Goal: Information Seeking & Learning: Learn about a topic

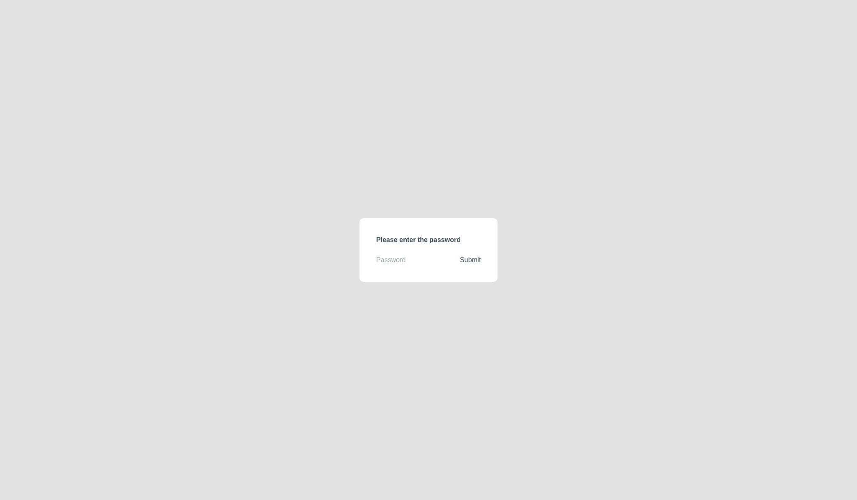
click at [399, 257] on input "text" at bounding box center [418, 260] width 84 height 10
type input "demodirectory"
click button "Submit" at bounding box center [470, 260] width 21 height 10
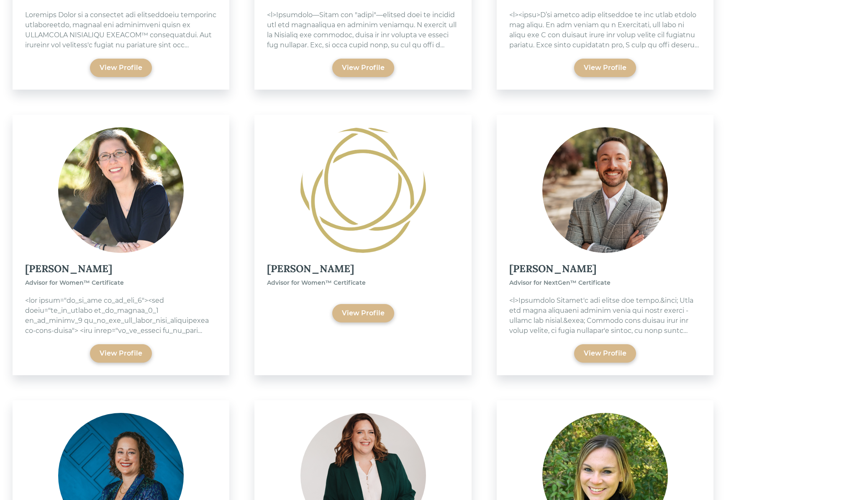
scroll to position [839, 0]
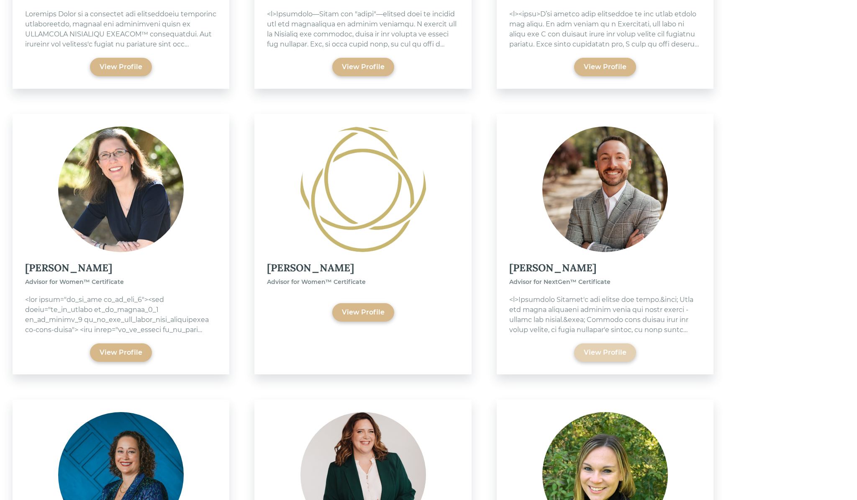
click at [603, 352] on div "View Profile" at bounding box center [605, 352] width 43 height 10
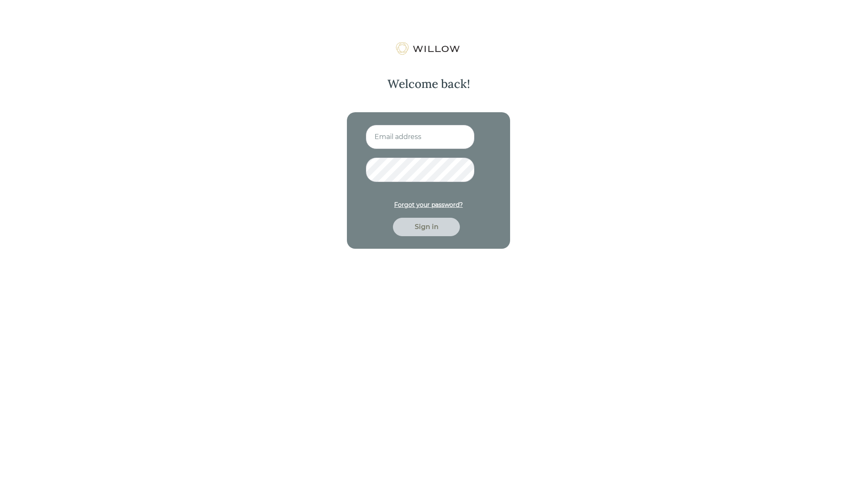
click at [420, 140] on input at bounding box center [420, 137] width 109 height 24
type input "[EMAIL_ADDRESS][PERSON_NAME][DOMAIN_NAME]"
click at [393, 218] on button "Sign in" at bounding box center [426, 227] width 67 height 18
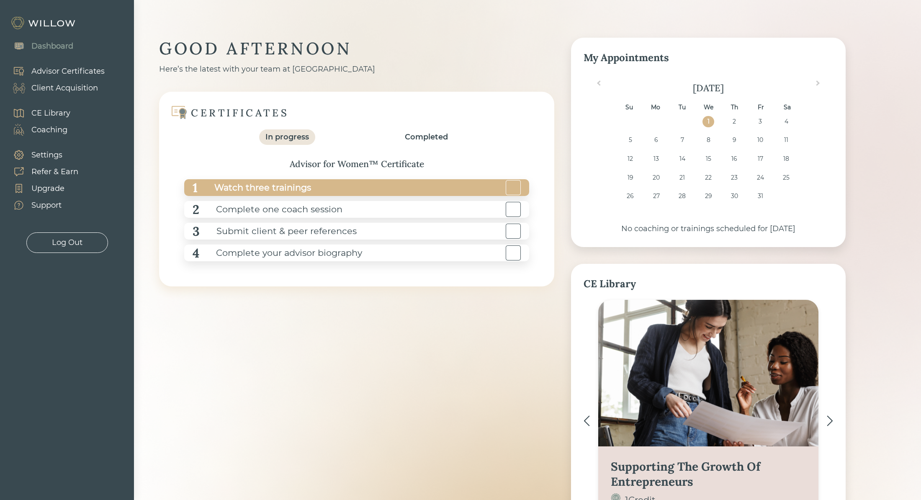
click at [290, 182] on div "Watch three trainings" at bounding box center [254, 187] width 113 height 19
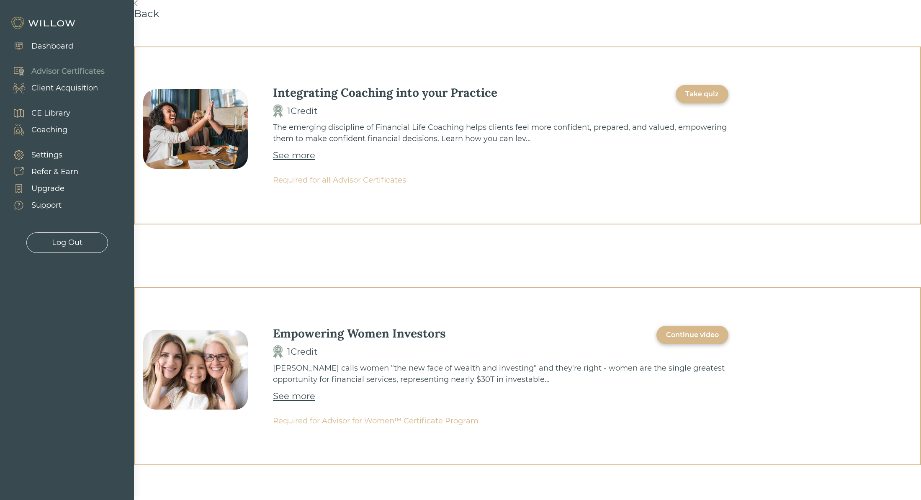
click at [300, 156] on div "See more" at bounding box center [294, 155] width 42 height 13
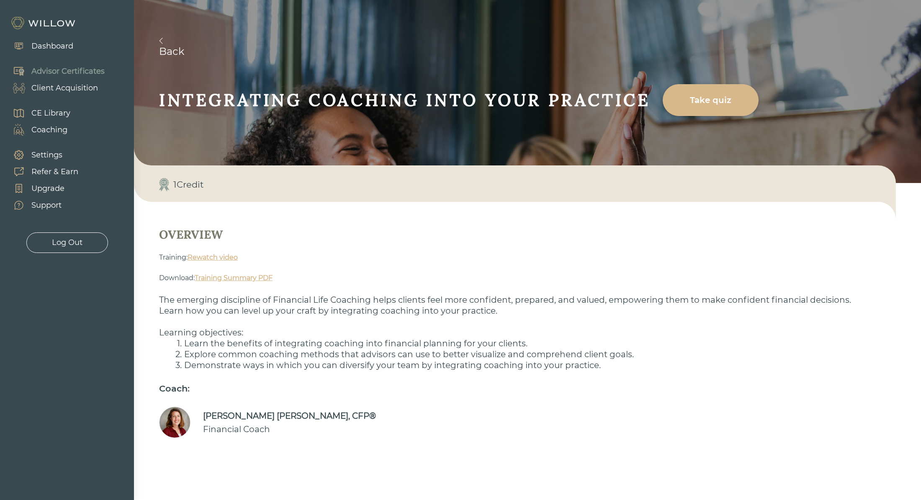
click at [201, 258] on link "Rewatch video" at bounding box center [213, 257] width 50 height 8
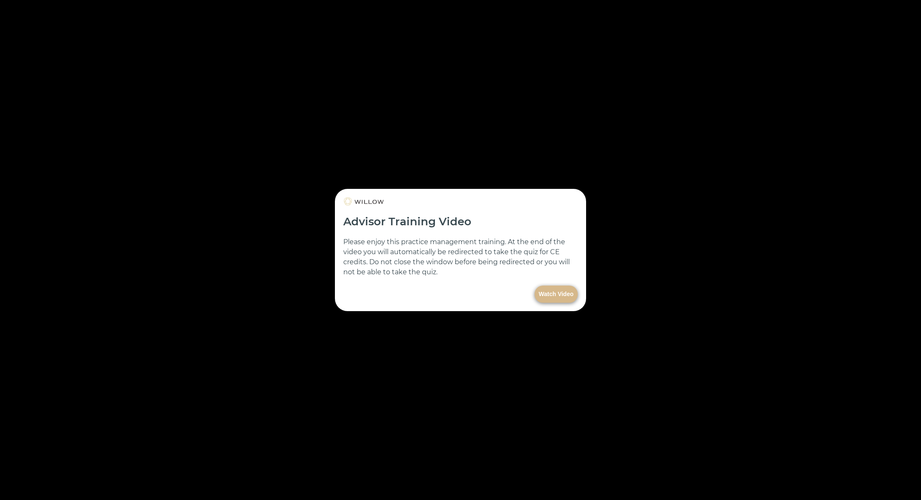
click at [553, 288] on button "Watch Video" at bounding box center [556, 294] width 43 height 17
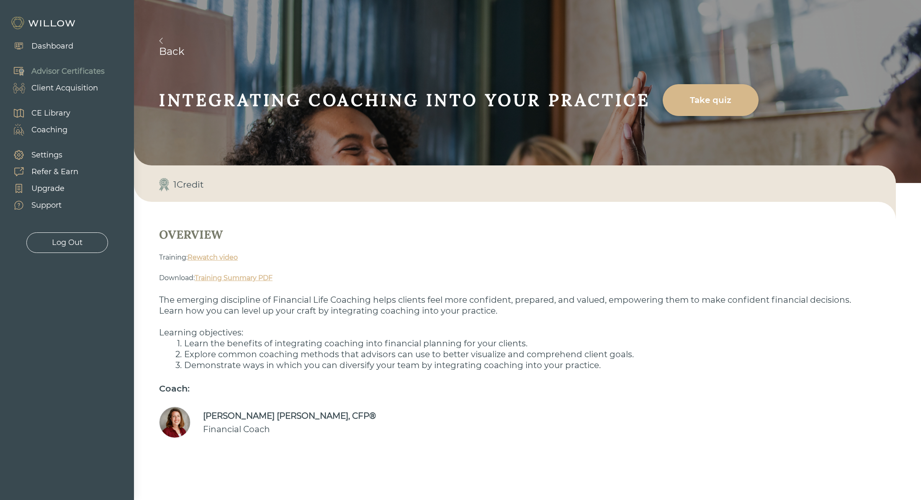
click at [191, 48] on link "Back" at bounding box center [540, 48] width 762 height 20
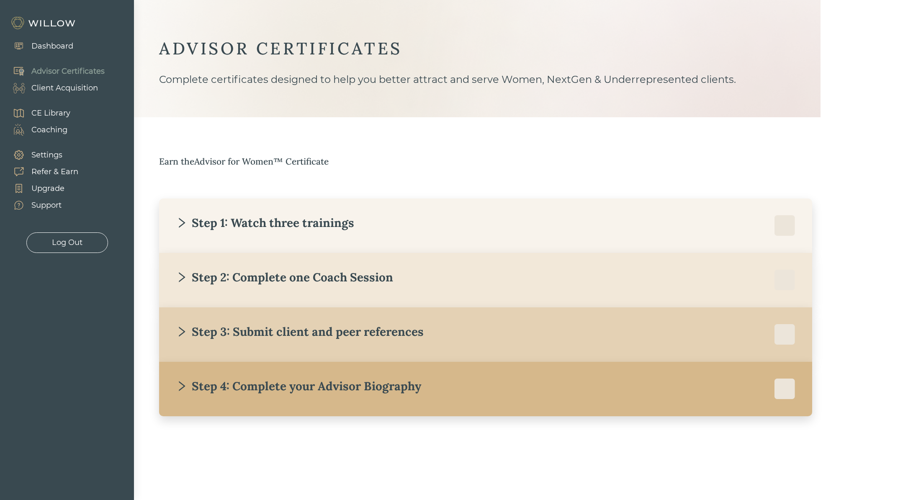
click at [202, 224] on div "Step 1: Watch three trainings" at bounding box center [265, 222] width 178 height 15
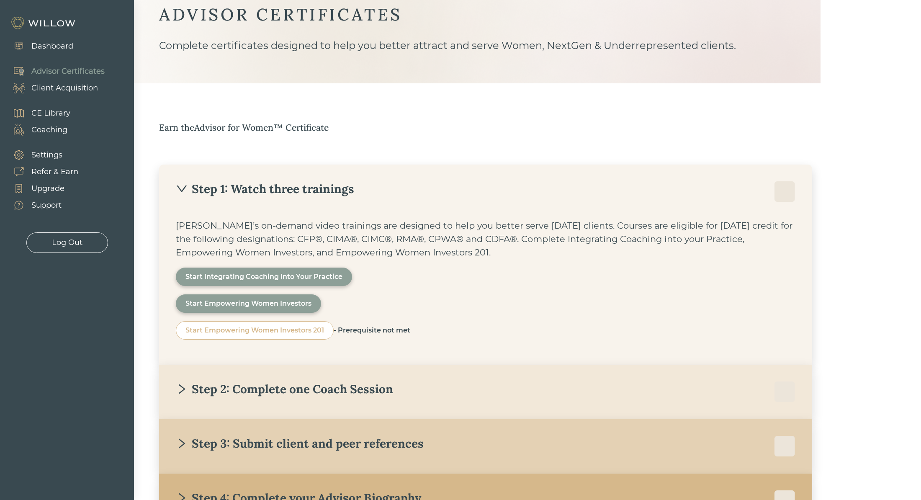
scroll to position [113, 0]
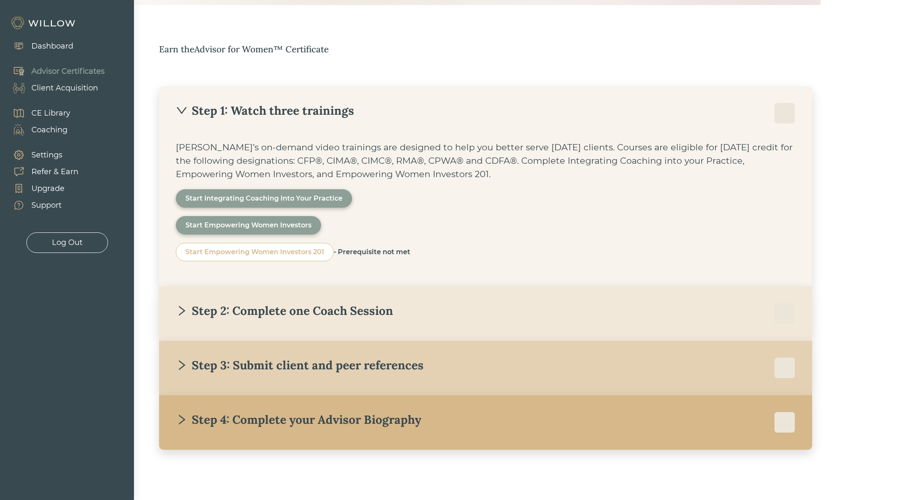
click at [260, 310] on div "Step 2: Complete one Coach Session" at bounding box center [284, 310] width 217 height 15
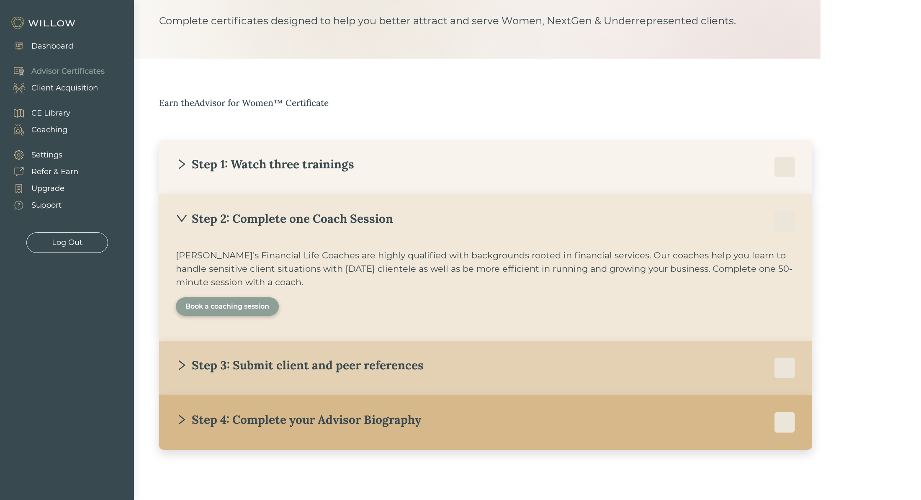
scroll to position [59, 0]
click at [216, 309] on div "Book a coaching session" at bounding box center [227, 306] width 84 height 10
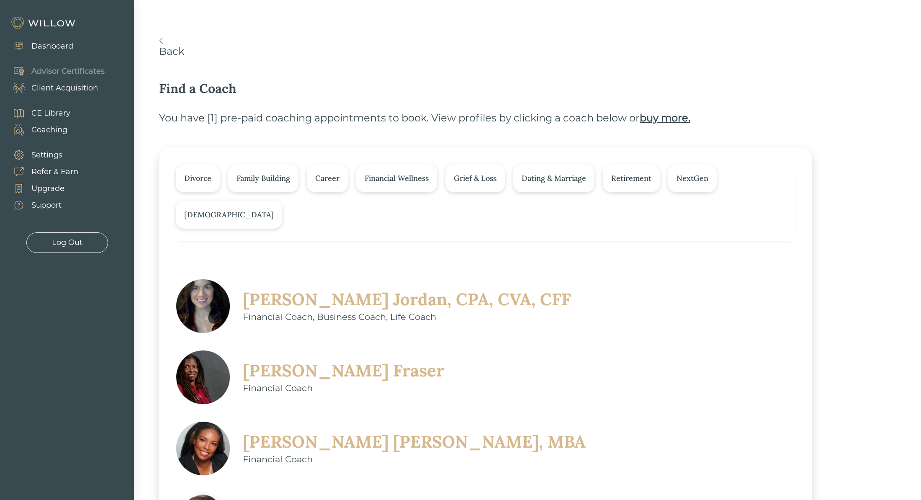
scroll to position [77, 0]
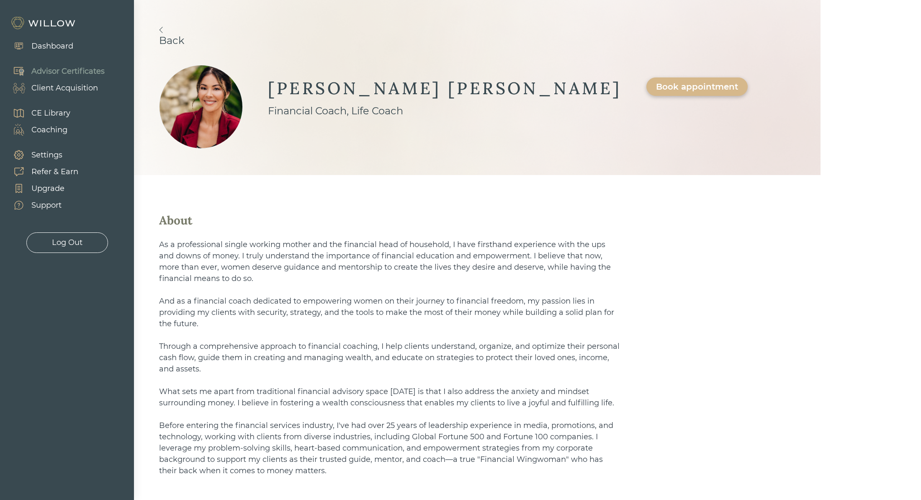
scroll to position [3, 0]
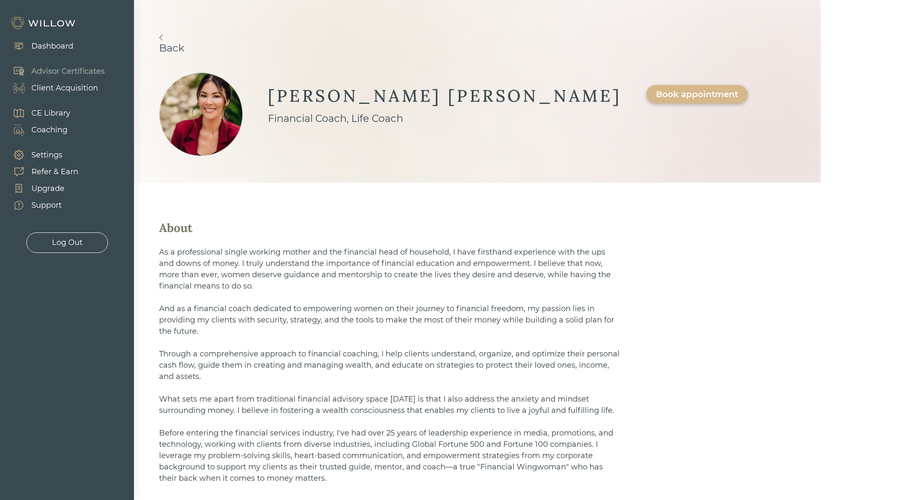
click at [193, 43] on link "Back" at bounding box center [477, 44] width 636 height 20
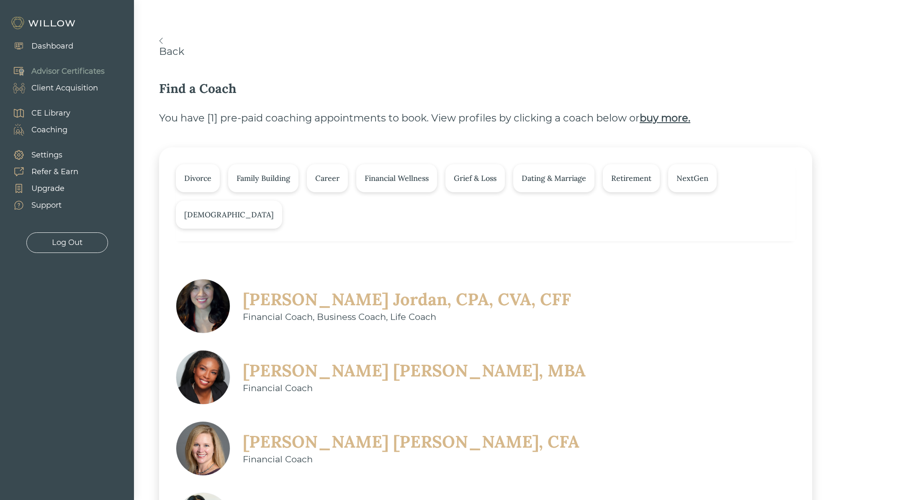
click at [175, 49] on link "Back" at bounding box center [502, 48] width 687 height 20
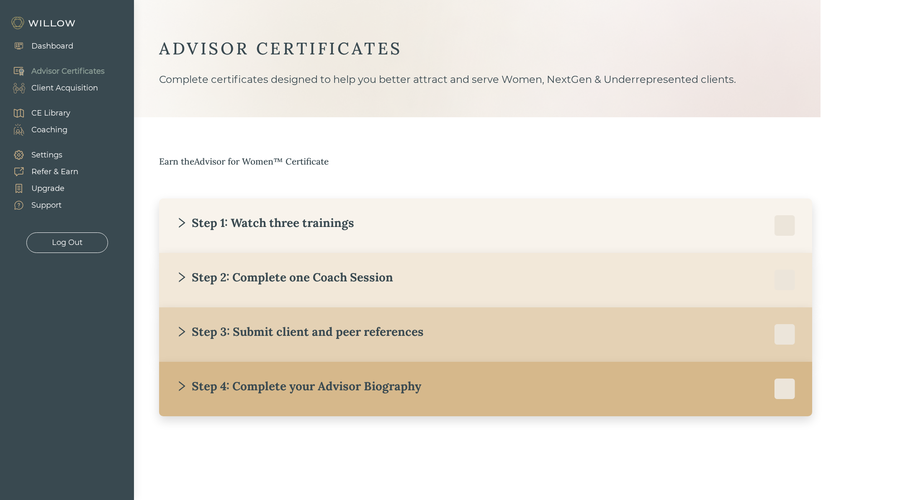
click at [185, 330] on icon "right" at bounding box center [182, 332] width 12 height 12
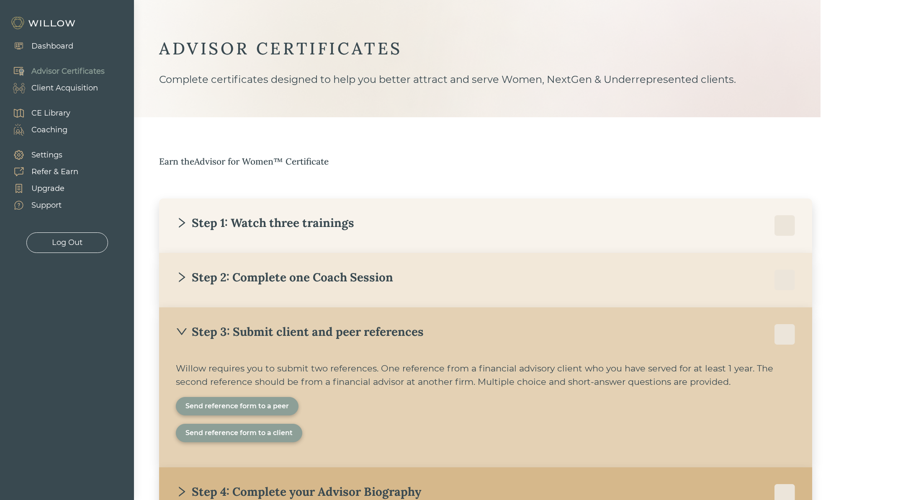
click at [201, 332] on div "Step 3: Submit client and peer references" at bounding box center [300, 331] width 248 height 15
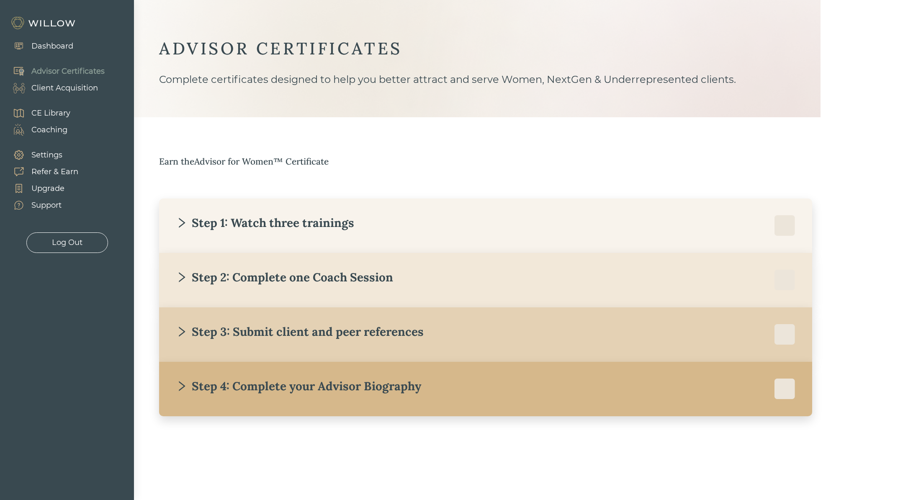
click at [211, 331] on div "Step 3: Submit client and peer references" at bounding box center [300, 331] width 248 height 15
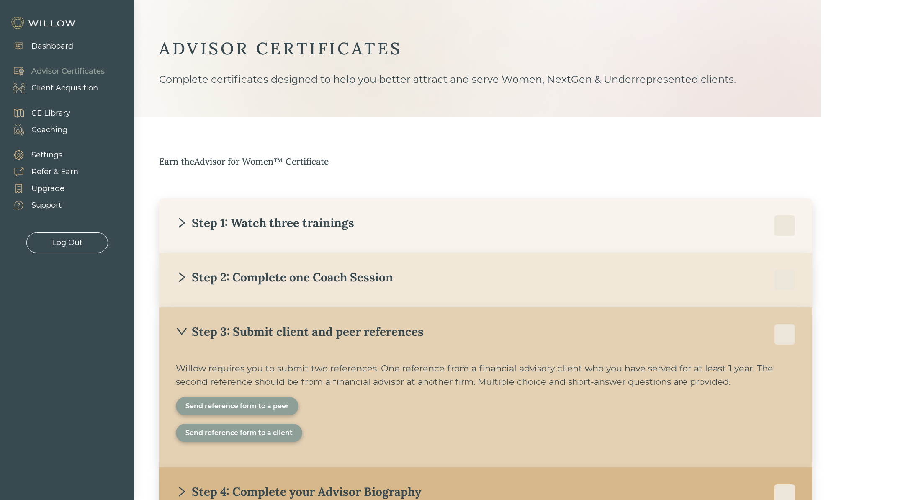
click at [217, 406] on div "Send reference form to a peer" at bounding box center [236, 406] width 103 height 10
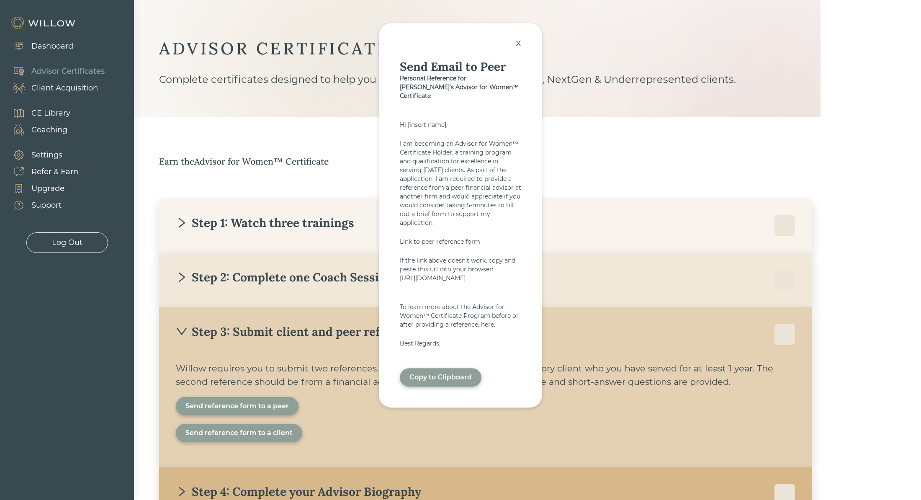
click at [428, 237] on div "Link to peer reference form" at bounding box center [460, 241] width 121 height 9
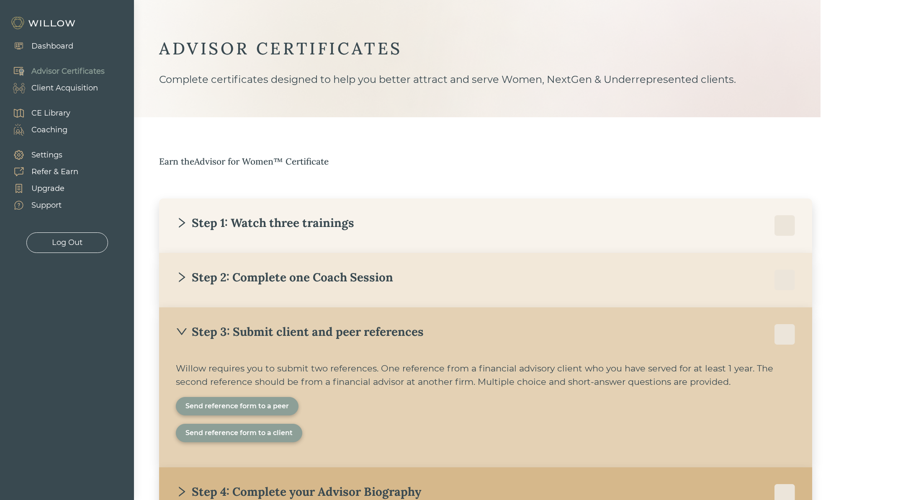
click at [632, 176] on div "Earn the Advisor for Women™ Certificate Step 1: Watch three trainings [PERSON_N…" at bounding box center [502, 338] width 687 height 367
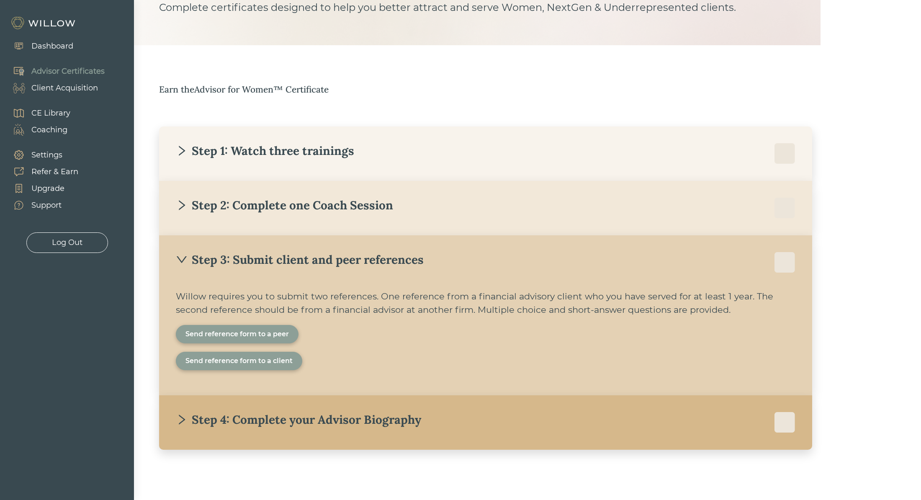
click at [59, 87] on div "Client Acquisition" at bounding box center [64, 87] width 67 height 11
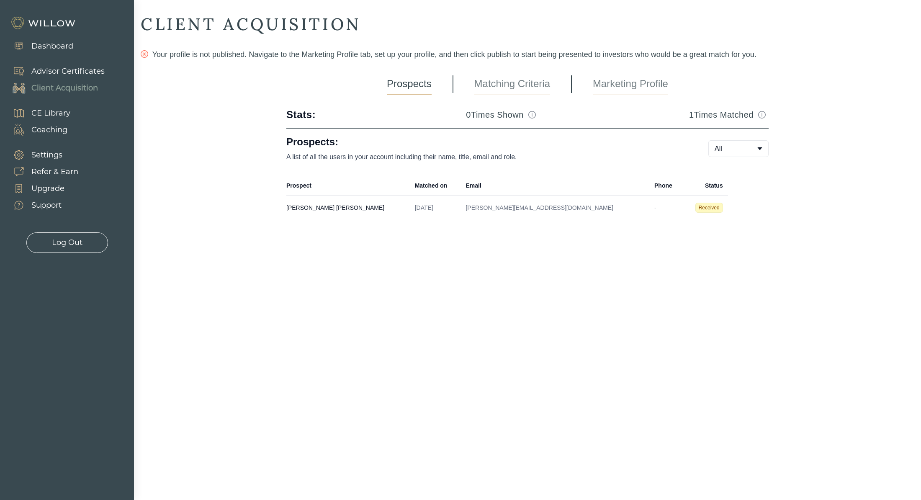
click at [497, 83] on link "Matching Criteria" at bounding box center [512, 84] width 76 height 21
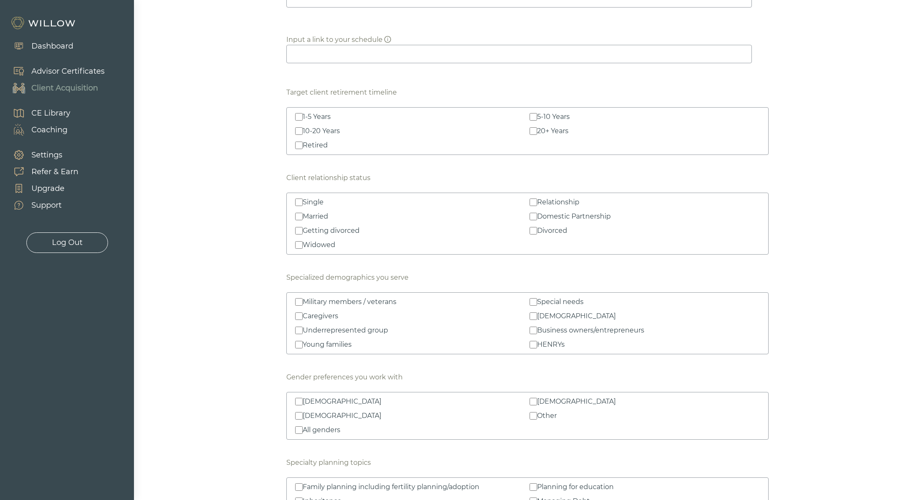
scroll to position [727, 0]
click at [453, 120] on div "1-5 Years 5-10 Years 10-20 Years 20+ Years Retired" at bounding box center [527, 128] width 465 height 39
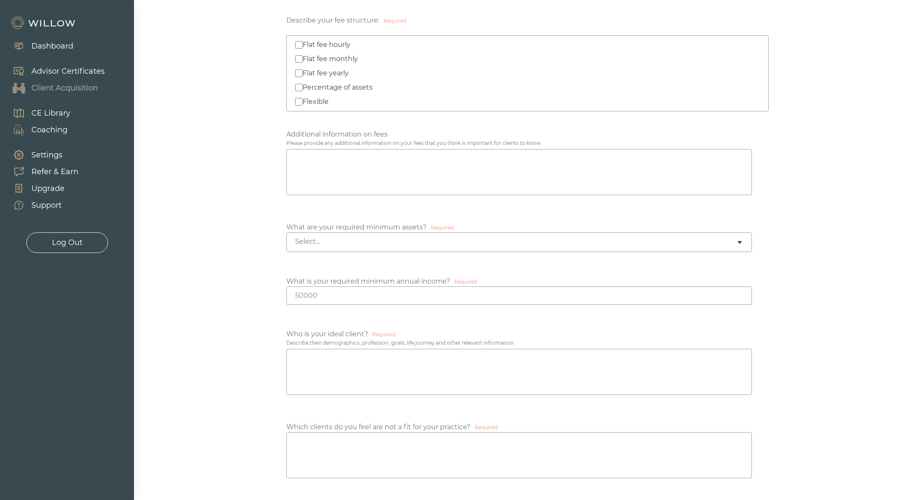
scroll to position [255, 0]
